Goal: Submit feedback/report problem: Submit feedback/report problem

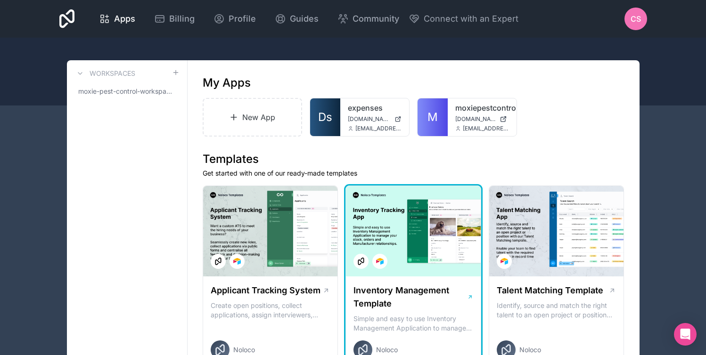
click at [369, 187] on div at bounding box center [413, 231] width 135 height 90
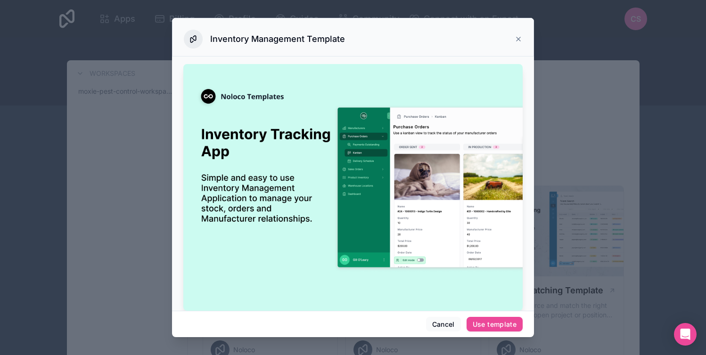
click at [523, 30] on div "Inventory Management Template" at bounding box center [353, 37] width 362 height 39
click at [517, 35] on icon at bounding box center [519, 39] width 8 height 8
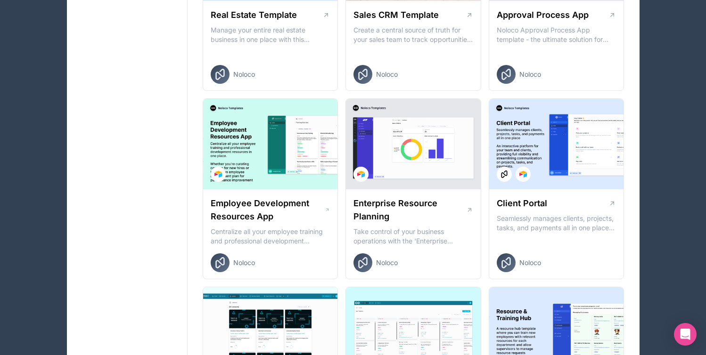
scroll to position [653, 0]
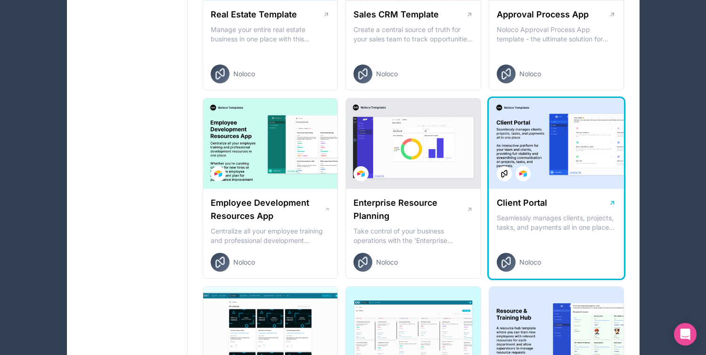
click at [570, 163] on div at bounding box center [556, 143] width 135 height 90
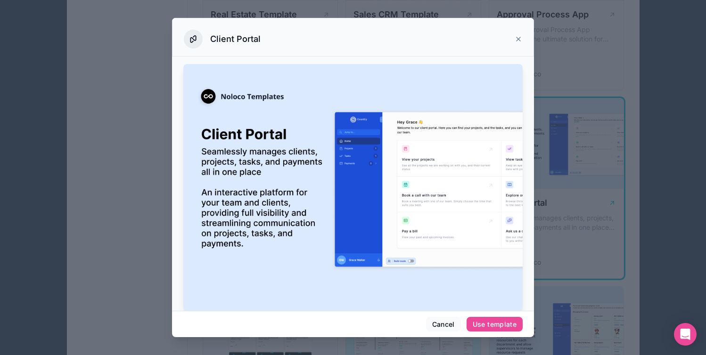
click at [570, 163] on div at bounding box center [353, 177] width 706 height 355
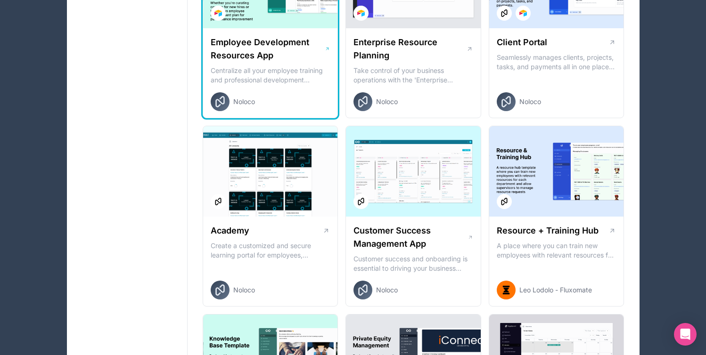
scroll to position [838, 0]
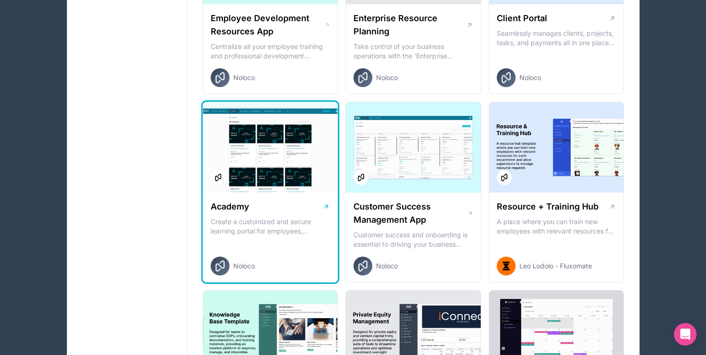
click at [312, 256] on div "Academy Create a customized and secure learning portal for employees, customers…" at bounding box center [270, 238] width 135 height 90
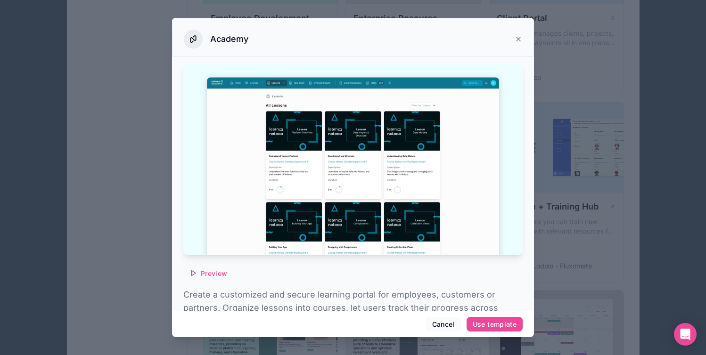
click at [515, 41] on icon at bounding box center [519, 39] width 8 height 8
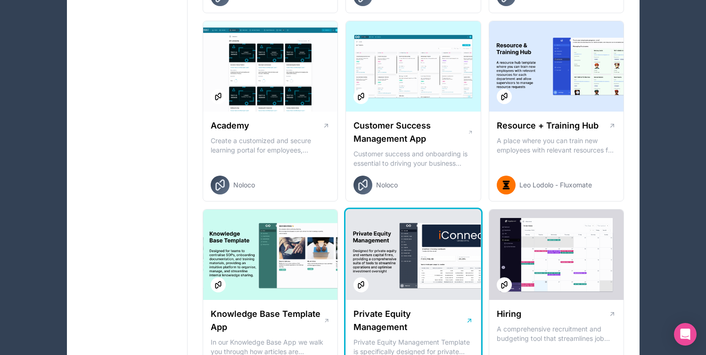
scroll to position [1004, 0]
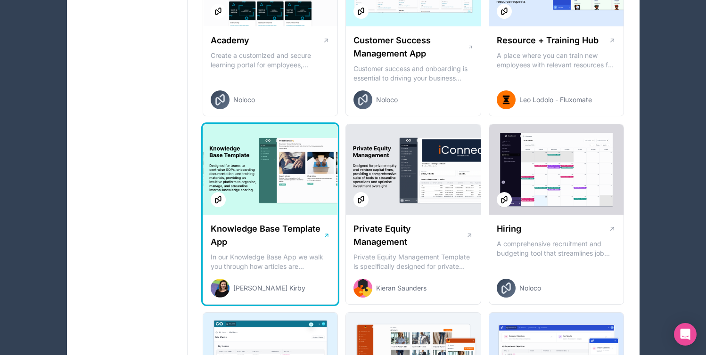
click at [319, 222] on h1 "Knowledge Base Template App" at bounding box center [267, 235] width 113 height 26
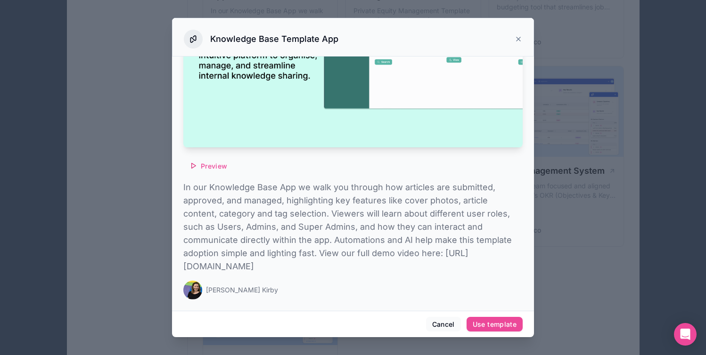
scroll to position [1258, 0]
drag, startPoint x: 180, startPoint y: 253, endPoint x: 440, endPoint y: 268, distance: 260.0
click at [440, 268] on div "Preview In our Knowledge Base App we walk you through how articles are submitte…" at bounding box center [353, 184] width 362 height 254
click at [440, 273] on div "Preview In our Knowledge Base App we walk you through how articles are submitte…" at bounding box center [352, 100] width 339 height 407
click at [366, 264] on p "In our Knowledge Base App we walk you through how articles are submitted, appro…" at bounding box center [352, 227] width 339 height 92
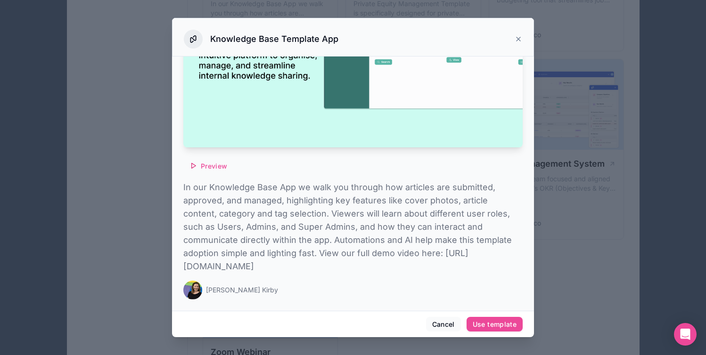
click at [366, 264] on p "In our Knowledge Base App we walk you through how articles are submitted, appro…" at bounding box center [352, 227] width 339 height 92
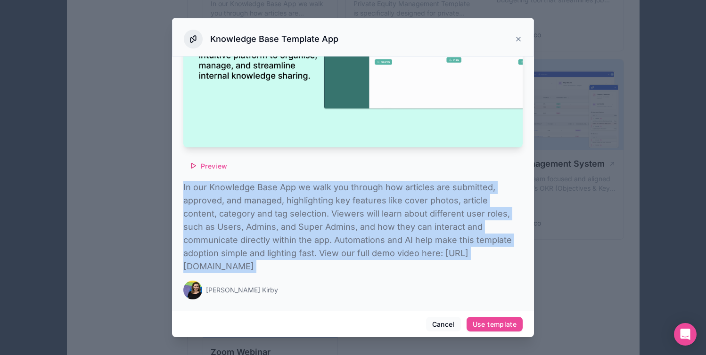
click at [366, 264] on p "In our Knowledge Base App we walk you through how articles are submitted, appro…" at bounding box center [352, 227] width 339 height 92
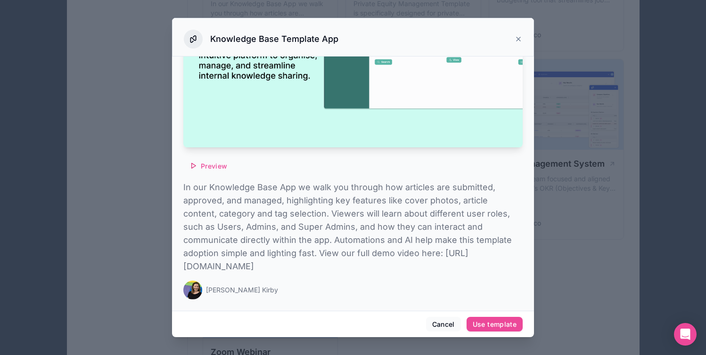
click at [355, 262] on p "In our Knowledge Base App we walk you through how articles are submitted, appro…" at bounding box center [352, 227] width 339 height 92
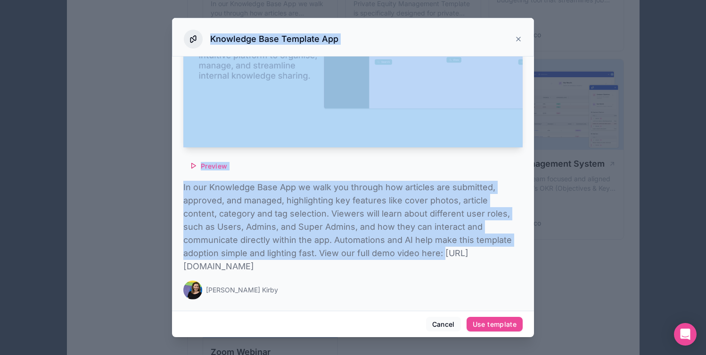
scroll to position [177, 42]
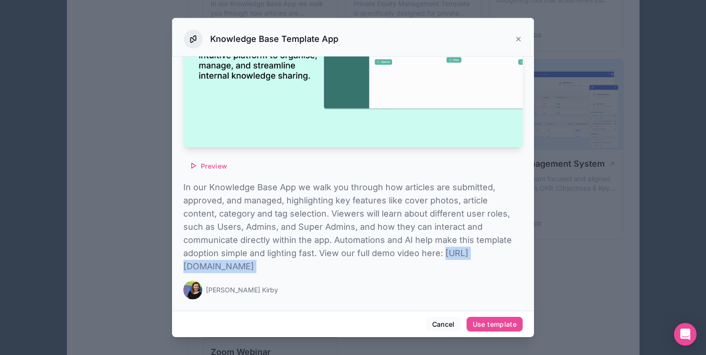
drag, startPoint x: 181, startPoint y: 253, endPoint x: 520, endPoint y: 275, distance: 339.0
click at [520, 275] on div "Preview In our Knowledge Base App we walk you through how articles are submitte…" at bounding box center [353, 184] width 362 height 254
copy div "https://www.canva.com/design/DAGQAe9PZXA/y7YdPW3VPD3eAFGhNxdCLg/watch?utm_conte…"
click at [508, 33] on div "Knowledge Base Template App" at bounding box center [353, 39] width 338 height 19
click at [521, 36] on icon at bounding box center [519, 39] width 8 height 8
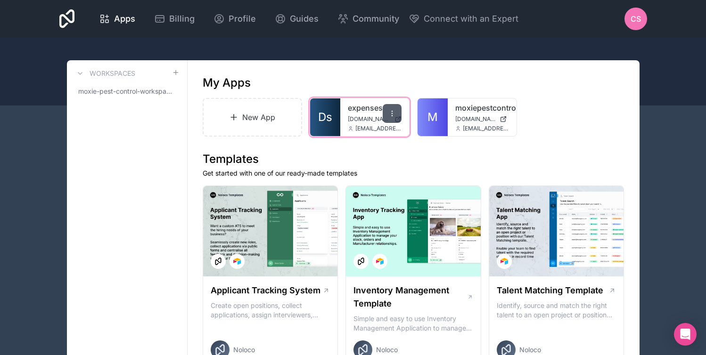
click at [394, 108] on div at bounding box center [392, 113] width 19 height 19
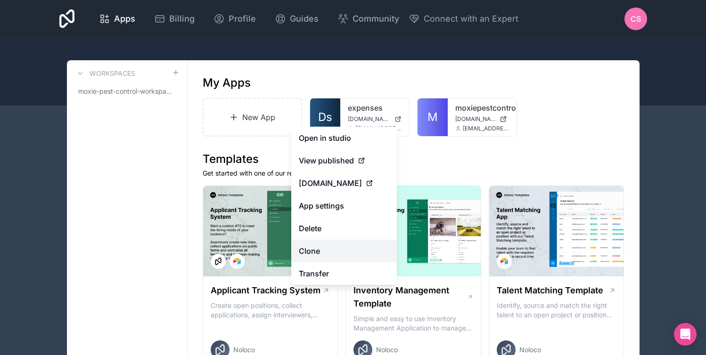
click at [335, 253] on link "Clone" at bounding box center [344, 251] width 106 height 23
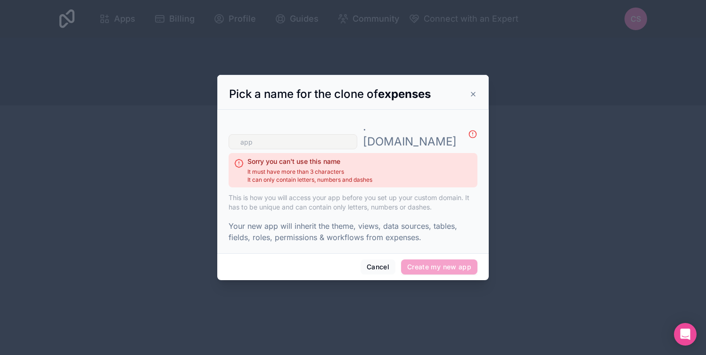
click at [521, 139] on div at bounding box center [353, 177] width 706 height 355
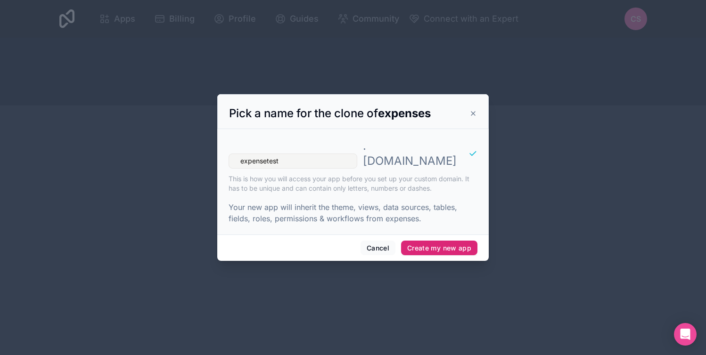
type input "expensetest"
click at [435, 241] on button "Create my new app" at bounding box center [439, 248] width 76 height 15
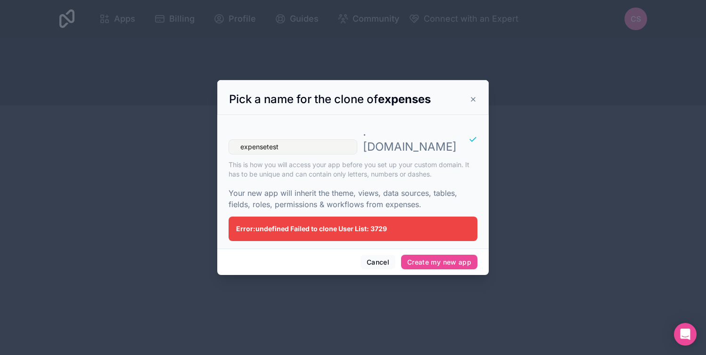
click at [387, 225] on span "Error: undefined Failed to clone User List: 3729" at bounding box center [311, 229] width 151 height 8
click at [475, 103] on icon at bounding box center [473, 100] width 8 height 8
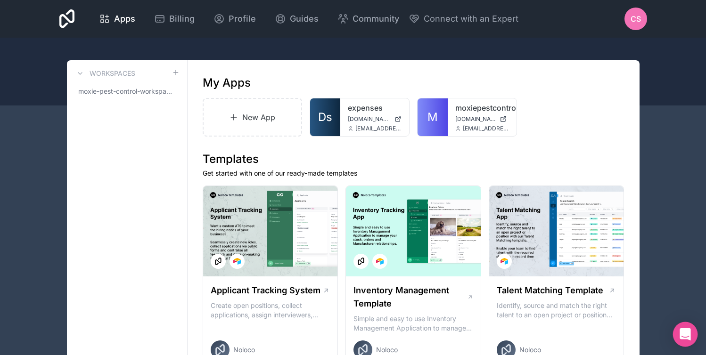
click at [684, 344] on div "Open Intercom Messenger" at bounding box center [685, 334] width 25 height 25
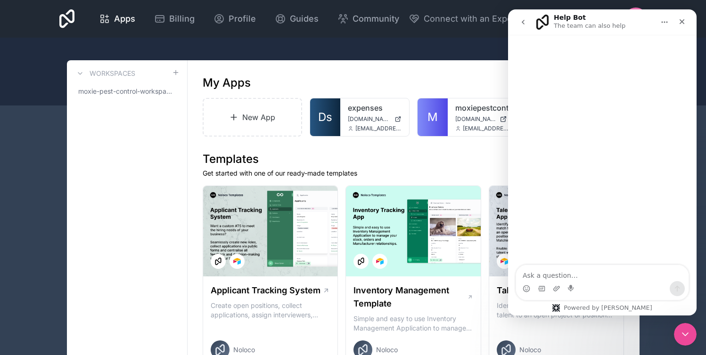
click at [597, 275] on textarea "Ask a question…" at bounding box center [602, 273] width 172 height 16
type textarea "Clone app not working"
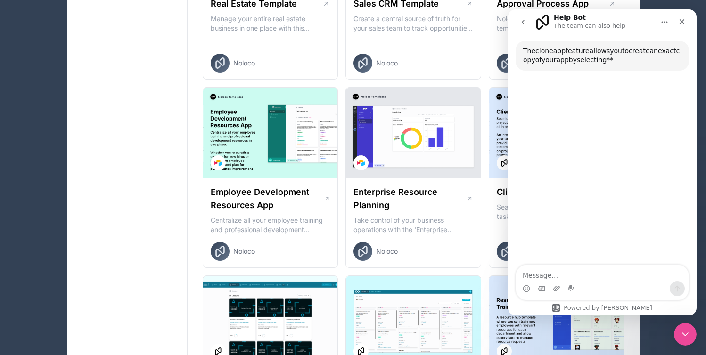
scroll to position [60, 0]
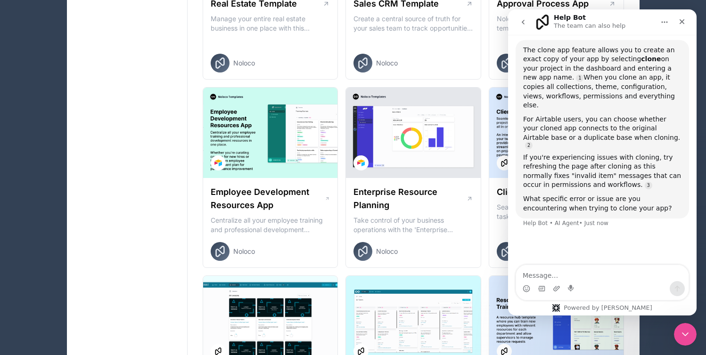
click at [542, 273] on textarea "Message…" at bounding box center [602, 273] width 172 height 16
type textarea "I cant get the app to clone"
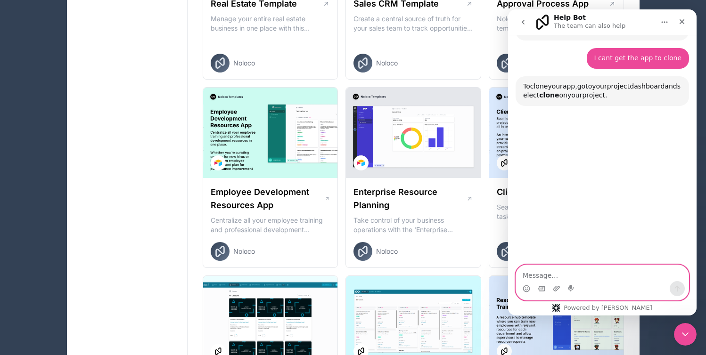
scroll to position [240, 0]
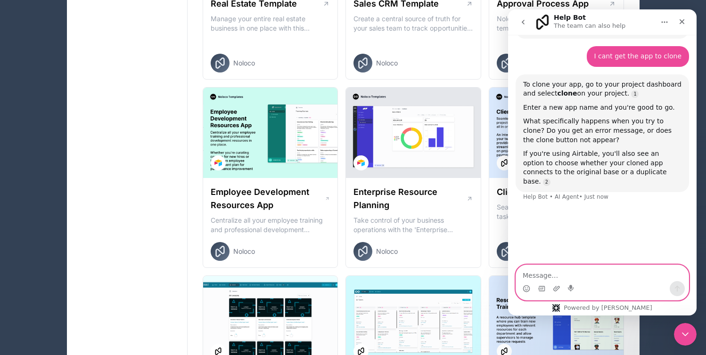
click at [560, 271] on textarea "Message…" at bounding box center [602, 273] width 172 height 16
type textarea "Submit a support ticket"
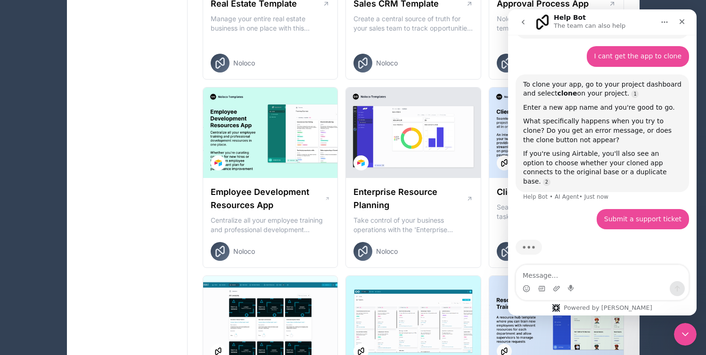
click at [157, 113] on div "Workspaces moxie-pest-control-workspace" at bounding box center [127, 227] width 121 height 1663
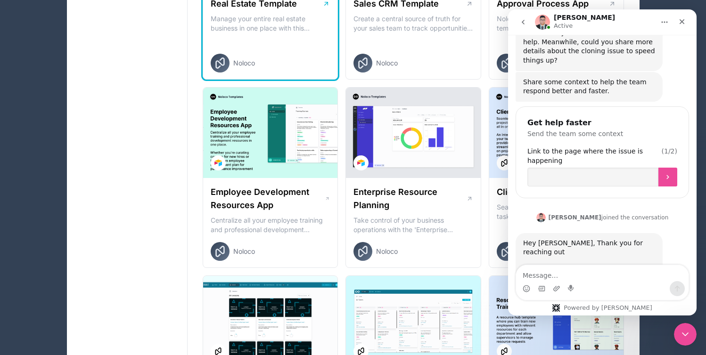
scroll to position [458, 0]
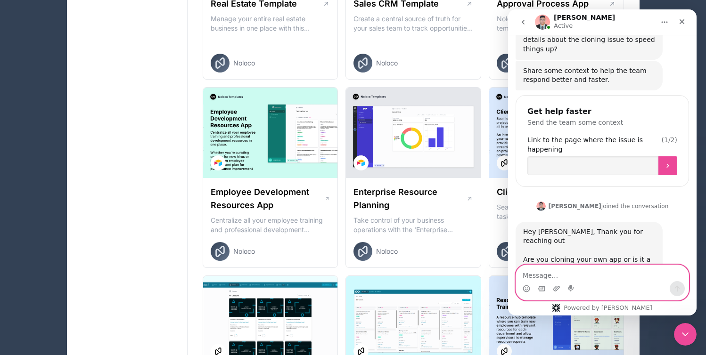
click at [581, 281] on textarea "Message…" at bounding box center [602, 273] width 172 height 16
type textarea "U"
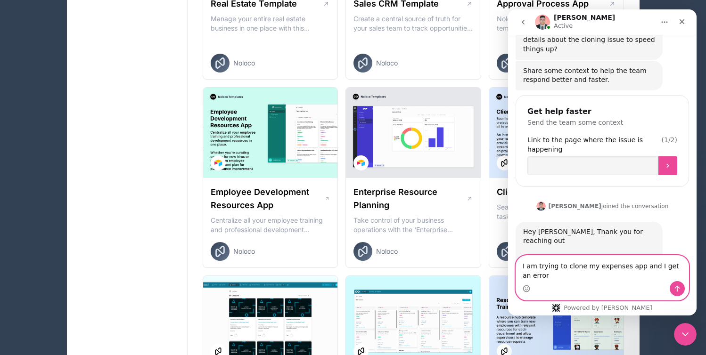
scroll to position [467, 0]
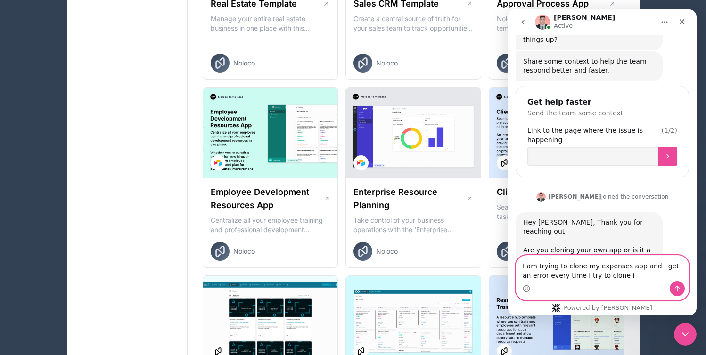
type textarea "I am trying to clone my expenses app and I get an error every time I try to clo…"
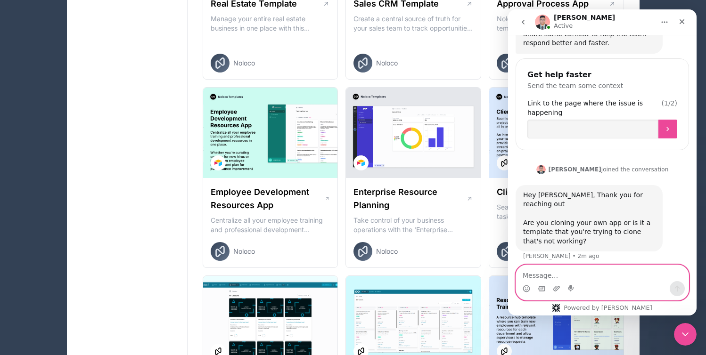
scroll to position [496, 0]
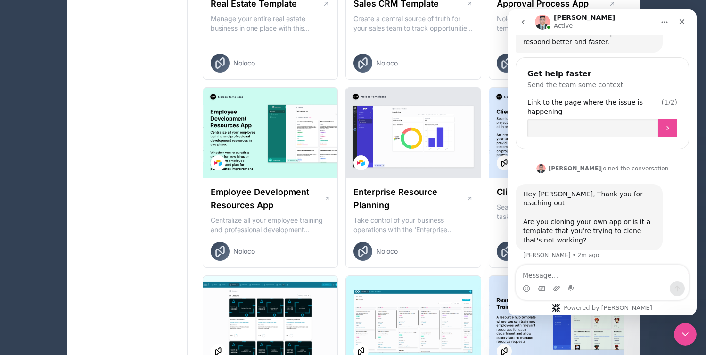
click at [161, 225] on div "Workspaces moxie-pest-control-workspace" at bounding box center [127, 227] width 121 height 1663
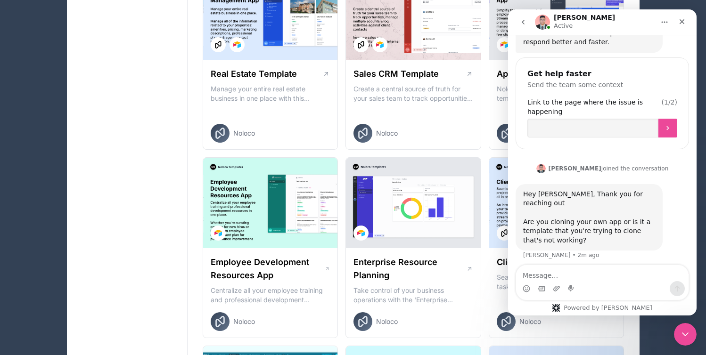
scroll to position [618, 0]
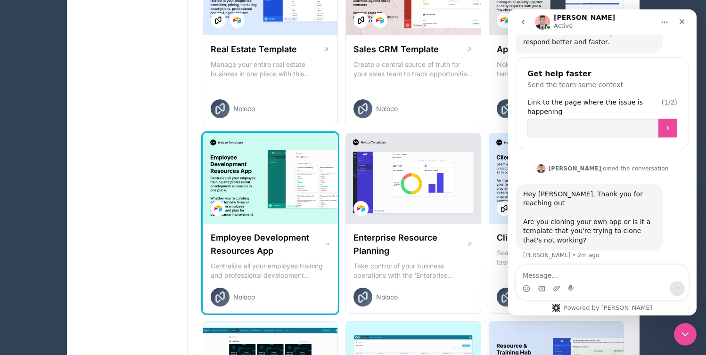
click at [281, 186] on div at bounding box center [270, 178] width 135 height 90
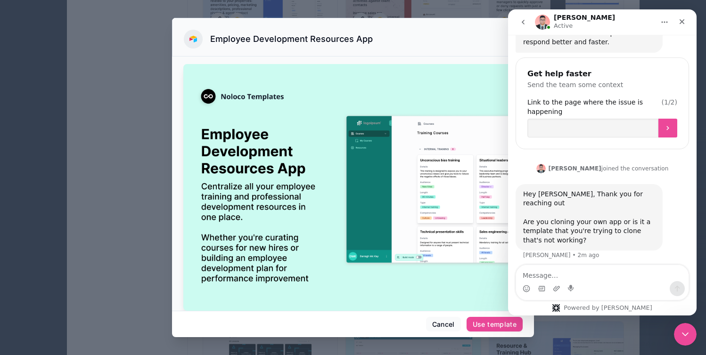
click at [132, 181] on div at bounding box center [353, 177] width 706 height 355
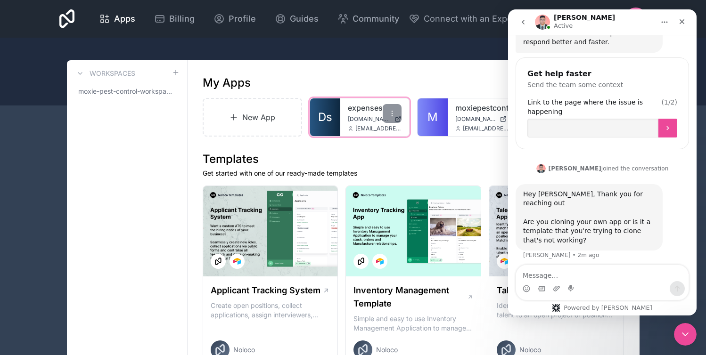
click at [347, 103] on div "expenses d2dsales.moxieservices.com csnavely@moxiepestcontrol.com" at bounding box center [374, 117] width 69 height 38
click at [373, 110] on link "expenses" at bounding box center [375, 107] width 54 height 11
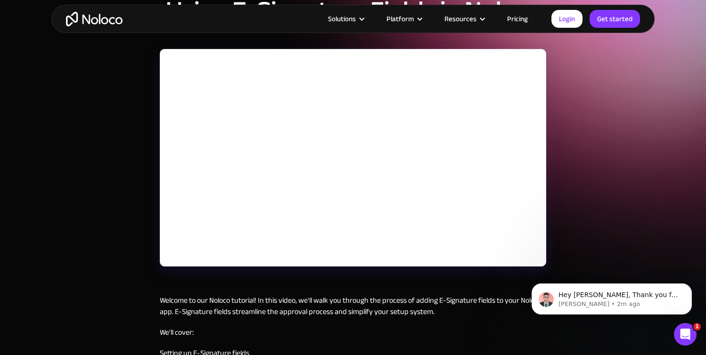
click at [586, 46] on div "September 25, 2024 Using E-Signature Fields in Noloco Welcome to our Noloco tut…" at bounding box center [353, 207] width 706 height 609
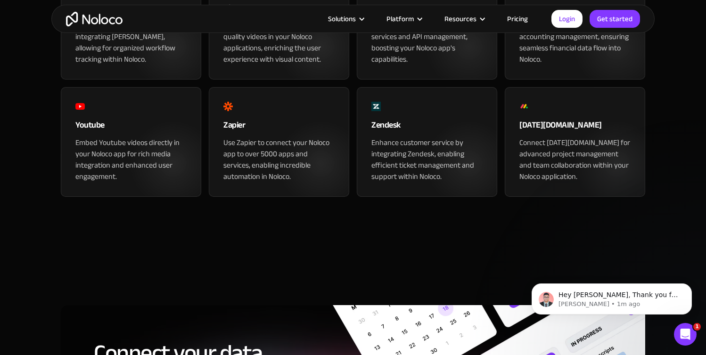
scroll to position [1090, 0]
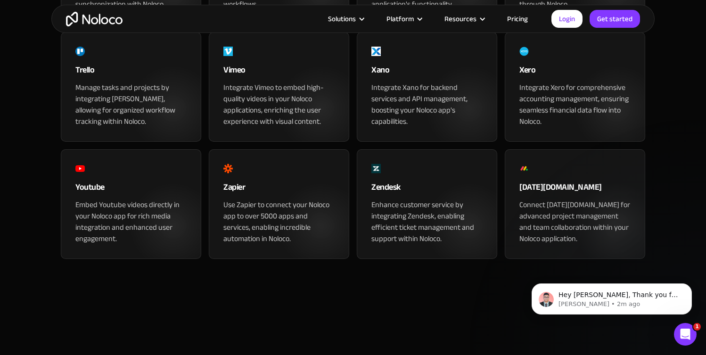
click at [477, 199] on div "Zendesk" at bounding box center [426, 189] width 111 height 19
